Goal: Task Accomplishment & Management: Manage account settings

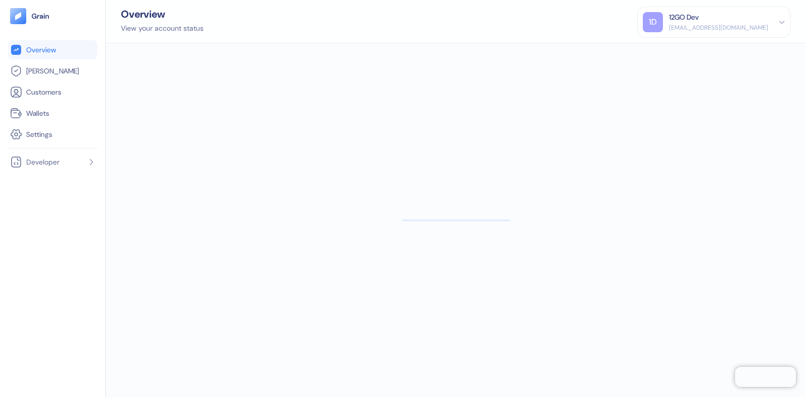
click at [750, 26] on div "[EMAIL_ADDRESS][DOMAIN_NAME]" at bounding box center [718, 27] width 99 height 9
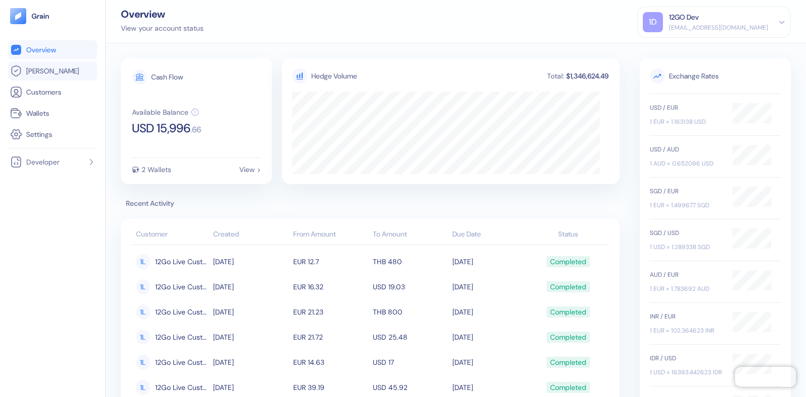
click at [47, 73] on span "[PERSON_NAME]" at bounding box center [52, 71] width 53 height 10
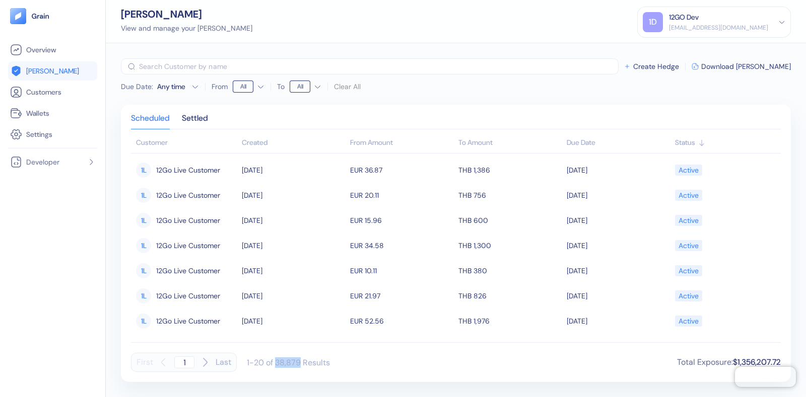
drag, startPoint x: 274, startPoint y: 361, endPoint x: 299, endPoint y: 361, distance: 24.7
click at [299, 361] on div "1-20 of 38,879 Results" at bounding box center [288, 363] width 83 height 11
copy div "38,879"
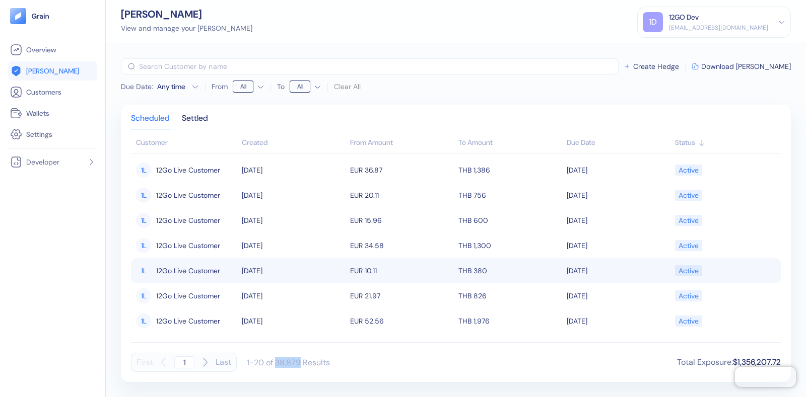
copy div "38,879"
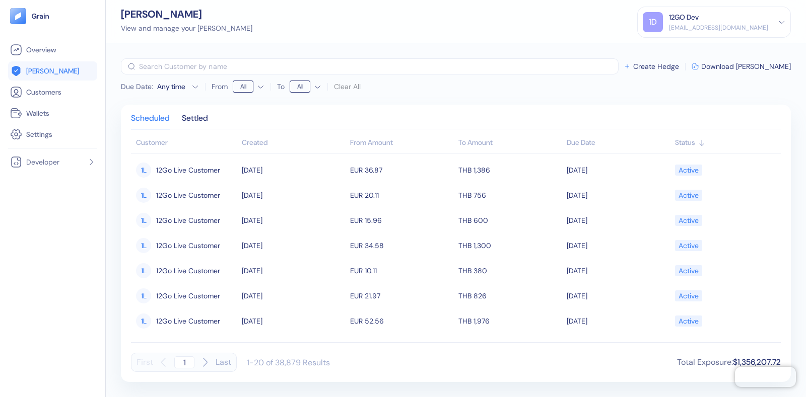
click at [716, 22] on div "12GO Dev" at bounding box center [718, 17] width 99 height 11
click at [666, 49] on div "Sign Out" at bounding box center [670, 50] width 28 height 11
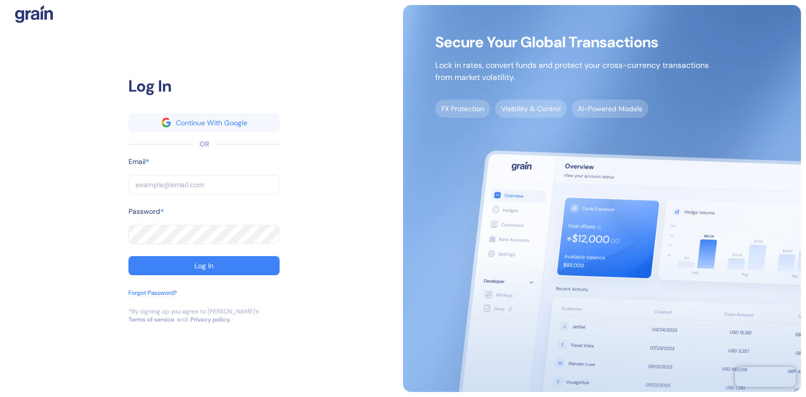
click at [196, 185] on input "text" at bounding box center [203, 184] width 151 height 19
type input "[EMAIL_ADDRESS][DOMAIN_NAME]"
